Goal: Navigation & Orientation: Understand site structure

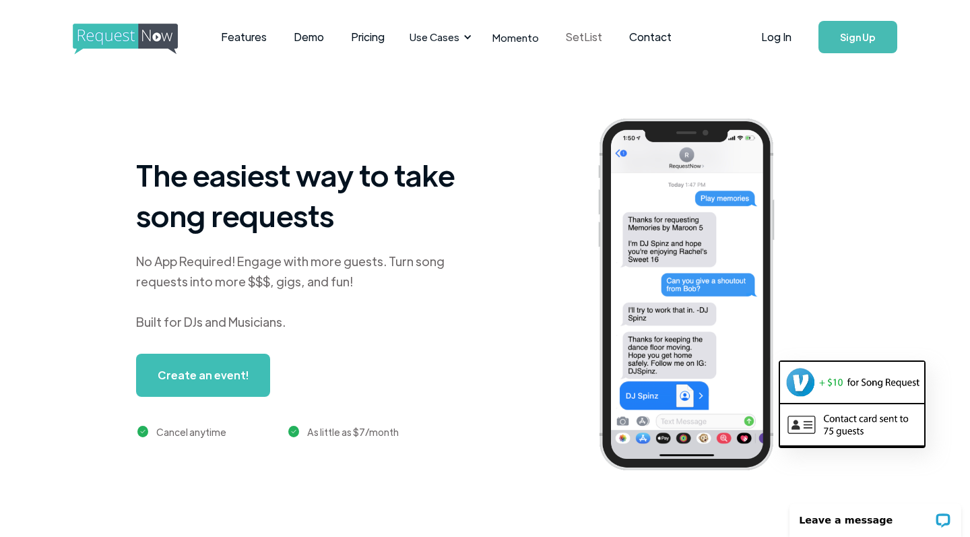
click at [583, 36] on link "SetList" at bounding box center [583, 37] width 63 height 42
click at [237, 32] on link "Features" at bounding box center [244, 37] width 73 height 42
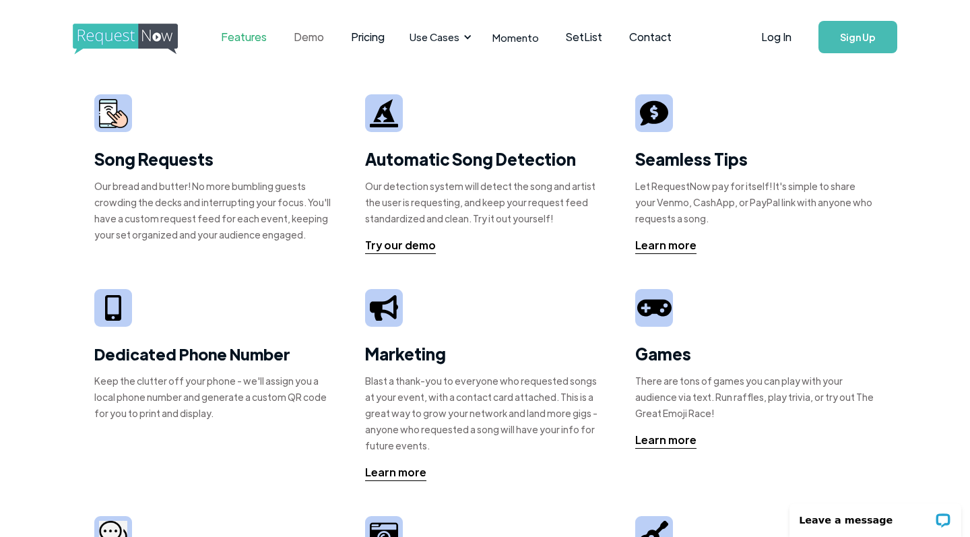
click at [300, 37] on link "Demo" at bounding box center [308, 37] width 57 height 42
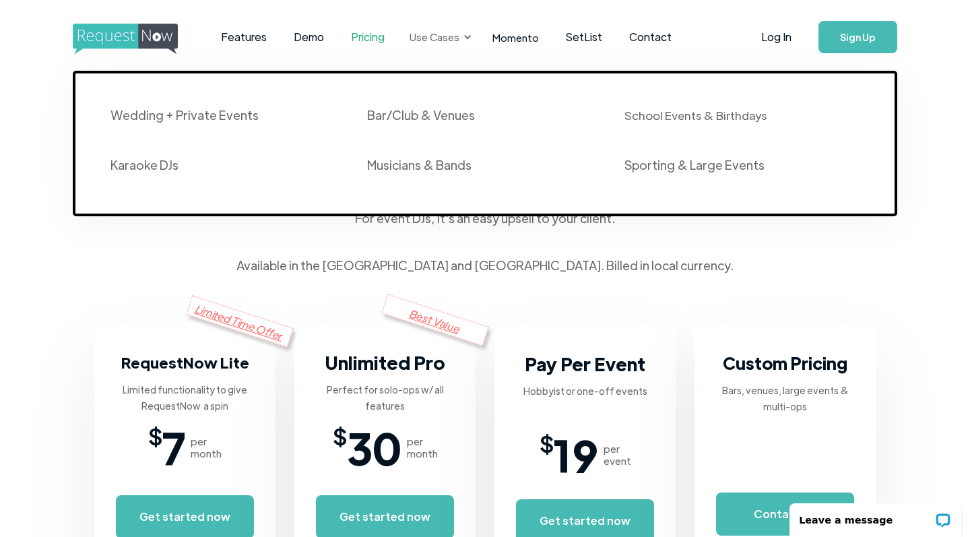
click at [422, 37] on div "Use Cases" at bounding box center [435, 37] width 50 height 15
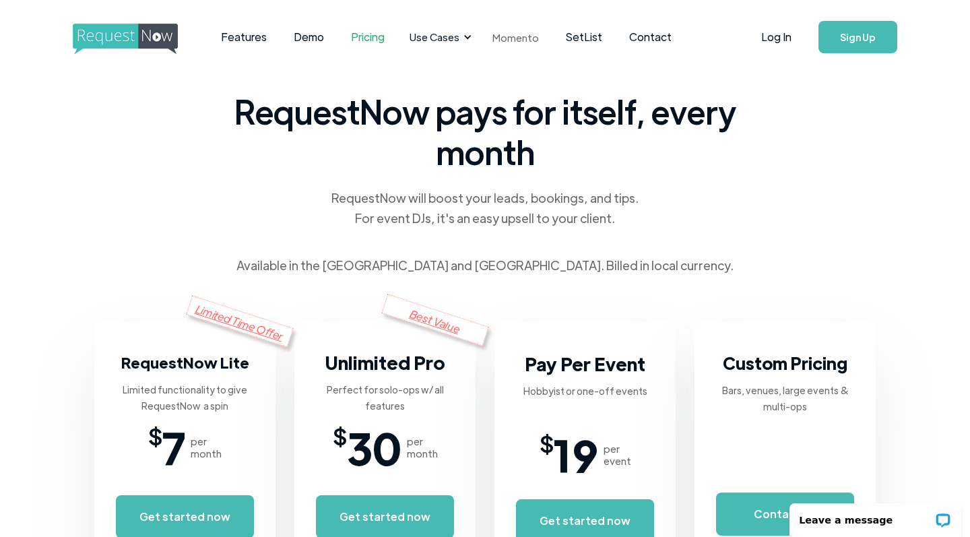
click at [513, 41] on link "Momento" at bounding box center [515, 38] width 73 height 40
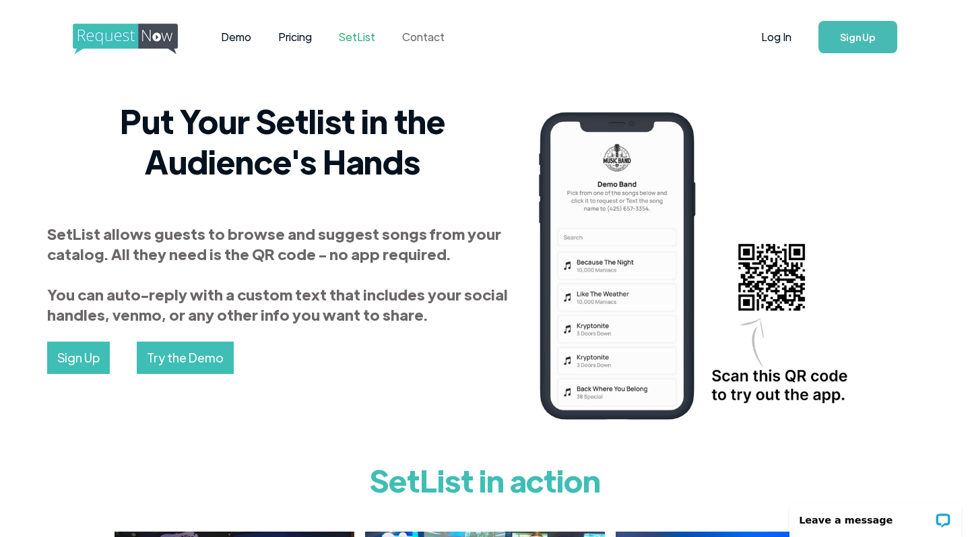
click at [414, 41] on link "Contact" at bounding box center [423, 37] width 69 height 42
